Goal: Navigation & Orientation: Find specific page/section

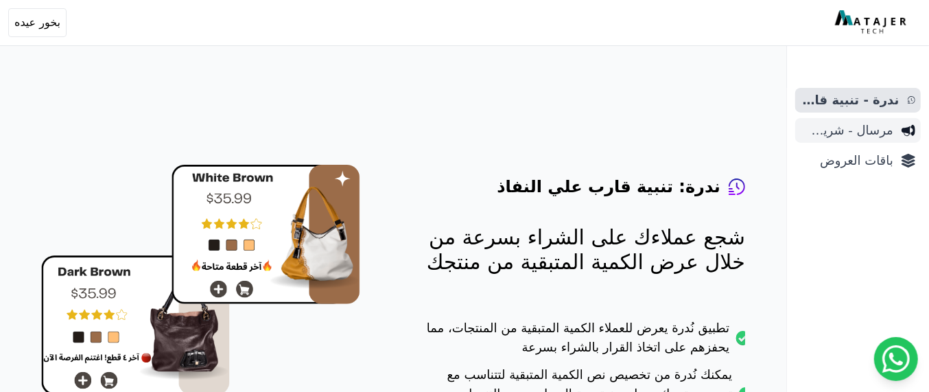
click at [868, 132] on span "مرسال - شريط دعاية" at bounding box center [847, 130] width 93 height 19
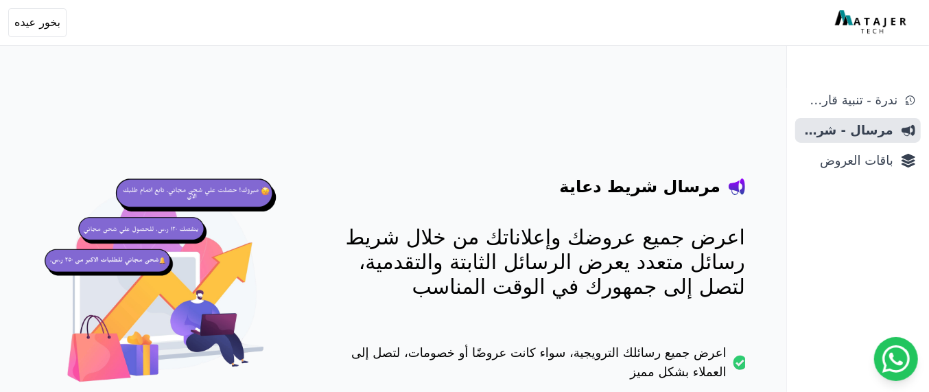
click at [866, 167] on span "باقات العروض" at bounding box center [847, 160] width 93 height 19
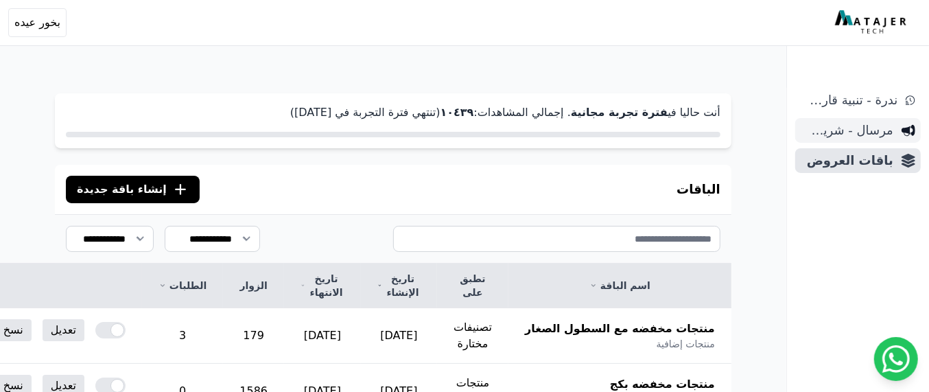
click at [864, 137] on span "مرسال - شريط دعاية" at bounding box center [847, 130] width 93 height 19
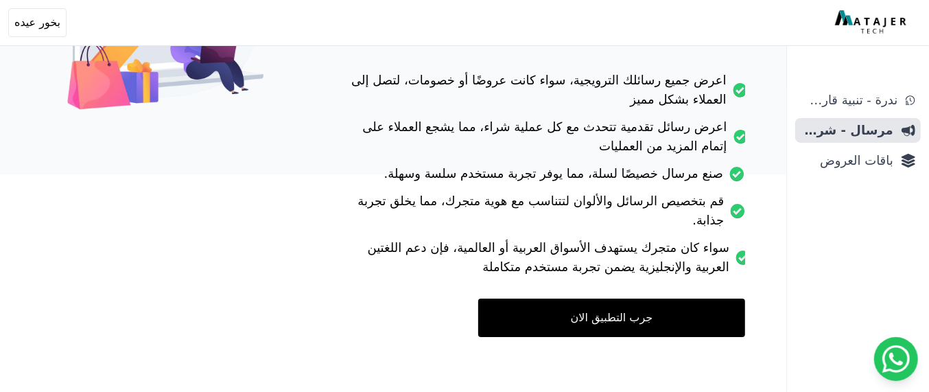
scroll to position [283, 0]
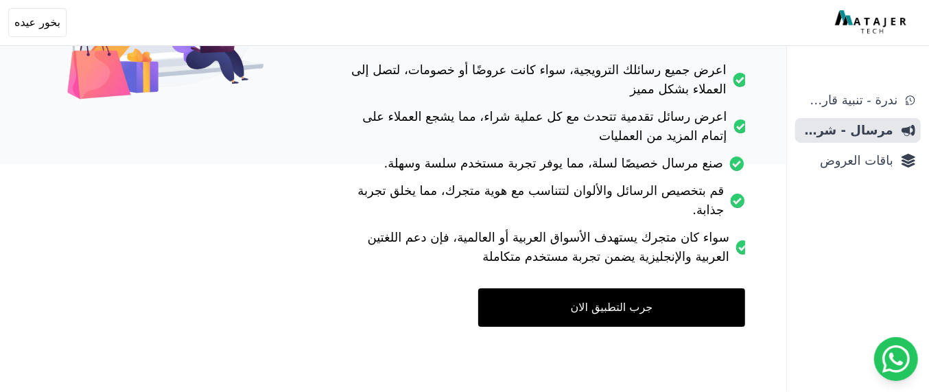
click at [615, 320] on link "جرب التطبيق الان" at bounding box center [611, 307] width 267 height 38
